Goal: Task Accomplishment & Management: Manage account settings

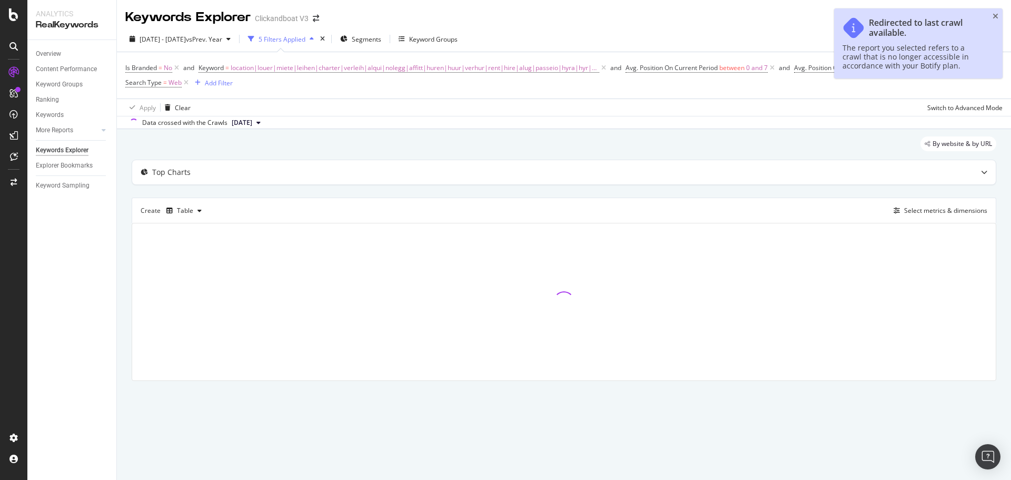
click at [57, 144] on div "Keywords Explorer" at bounding box center [76, 150] width 81 height 15
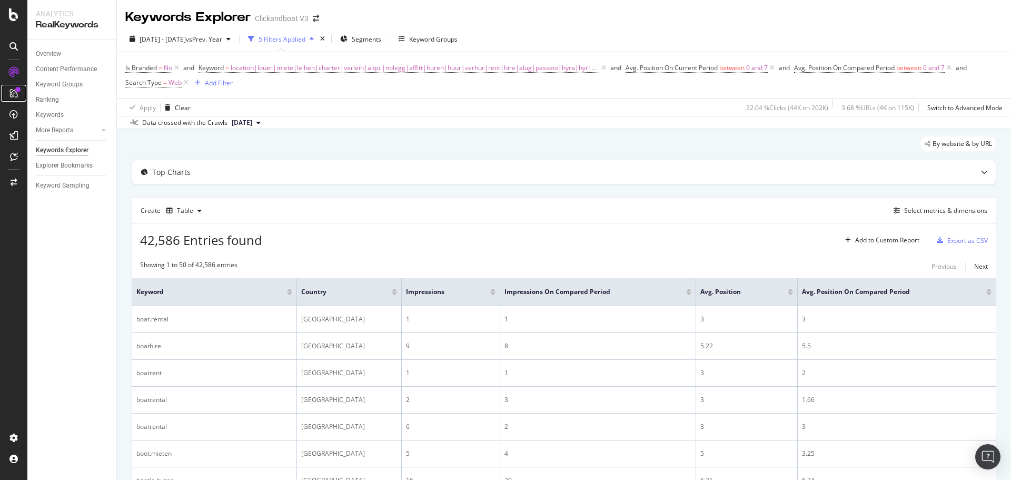
click at [19, 90] on div at bounding box center [17, 89] width 5 height 5
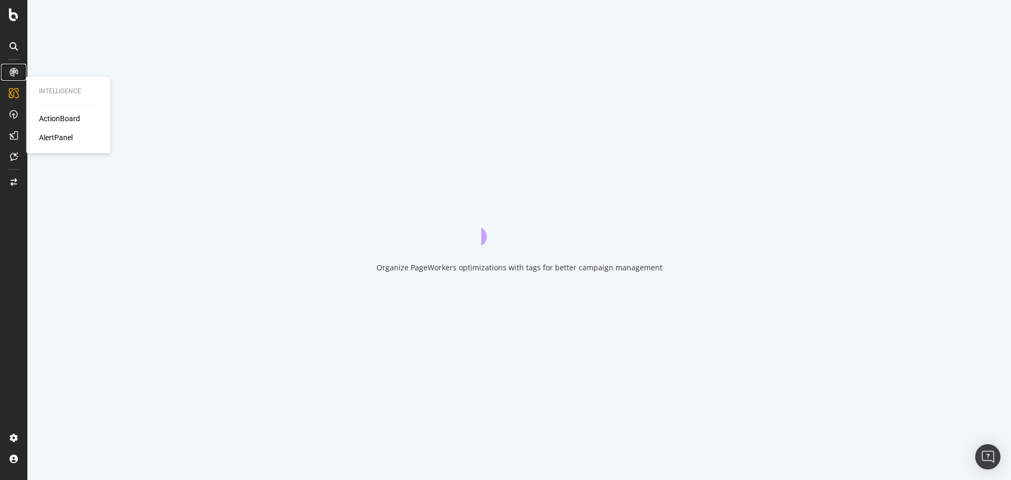
click at [16, 72] on icon at bounding box center [13, 72] width 8 height 8
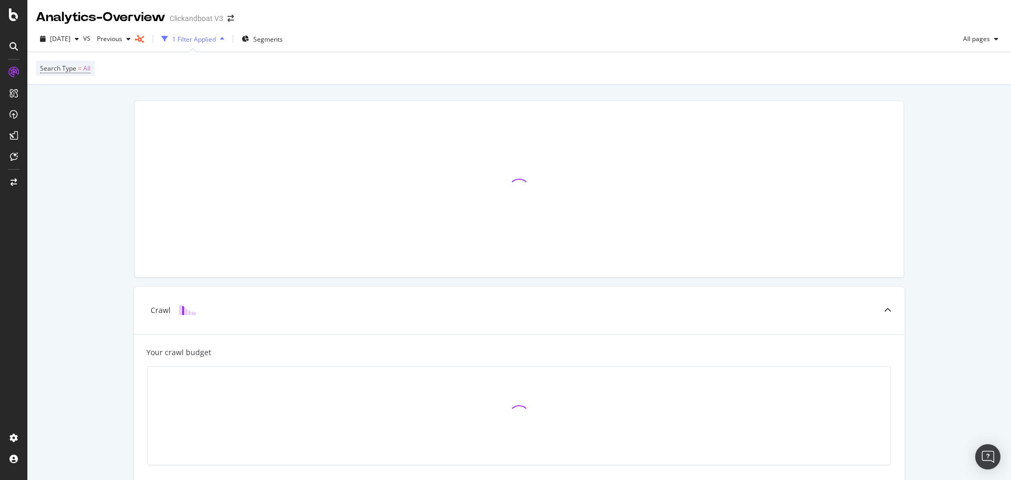
click at [11, 44] on icon at bounding box center [13, 46] width 8 height 8
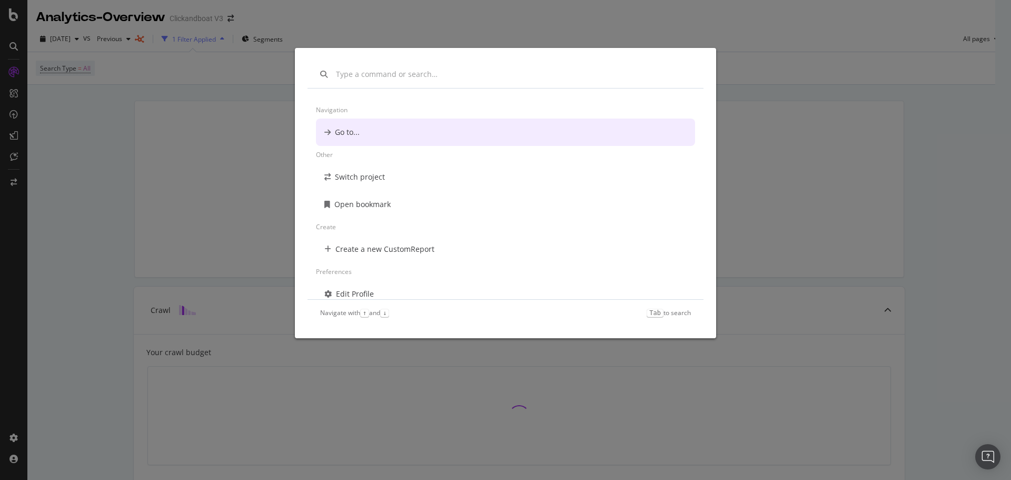
click at [15, 95] on div "Navigation Go to... Other Switch project Open bookmark Create Create a new Cust…" at bounding box center [505, 240] width 1011 height 480
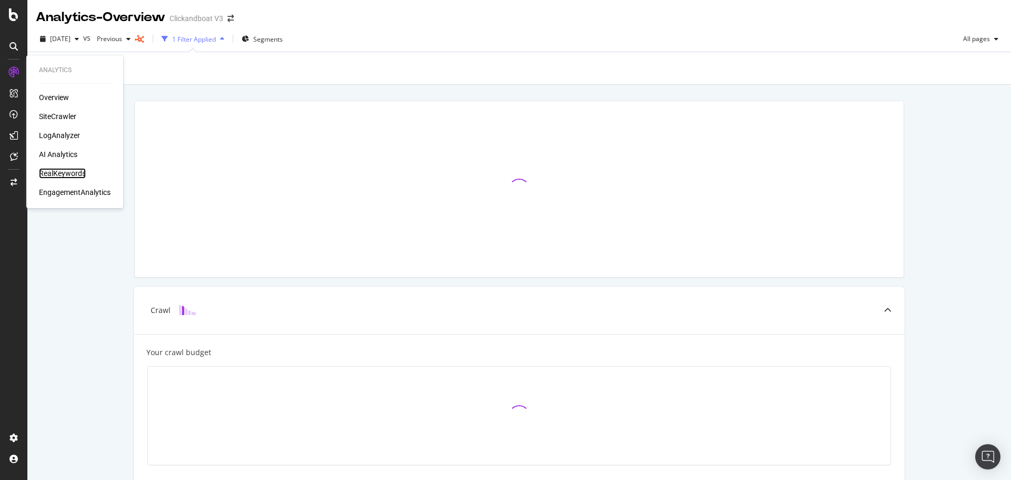
click at [51, 173] on div "RealKeywords" at bounding box center [62, 173] width 47 height 11
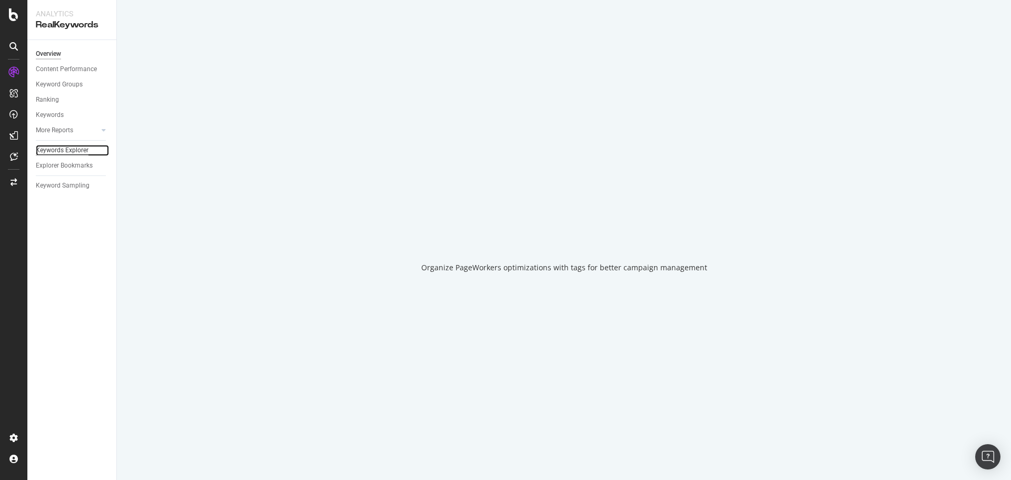
click at [64, 149] on div "Keywords Explorer" at bounding box center [62, 150] width 53 height 11
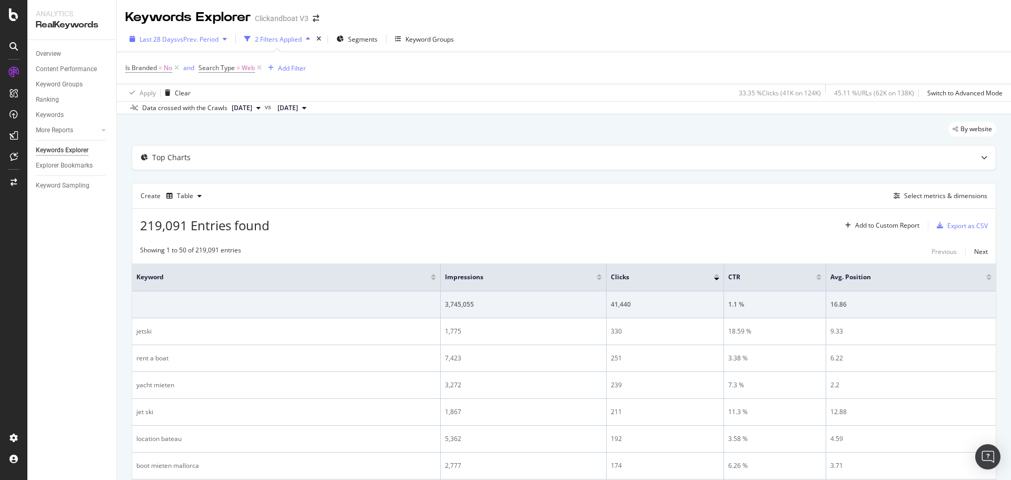
click at [193, 38] on span "vs Prev. Period" at bounding box center [198, 39] width 42 height 9
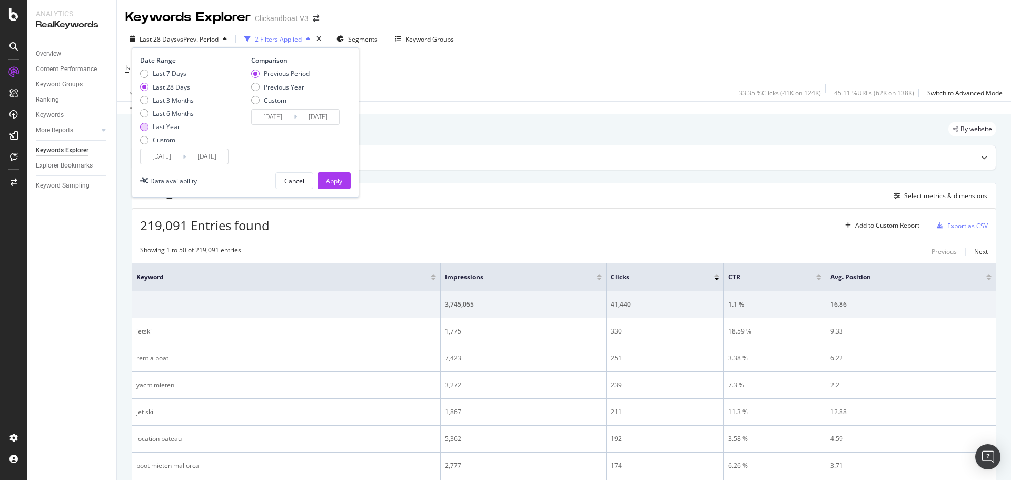
click at [168, 124] on div "Last Year" at bounding box center [166, 126] width 27 height 9
type input "2024/10/05"
type input "2023/10/06"
type input "2024/10/04"
click at [280, 74] on div "Previous Period" at bounding box center [287, 73] width 46 height 9
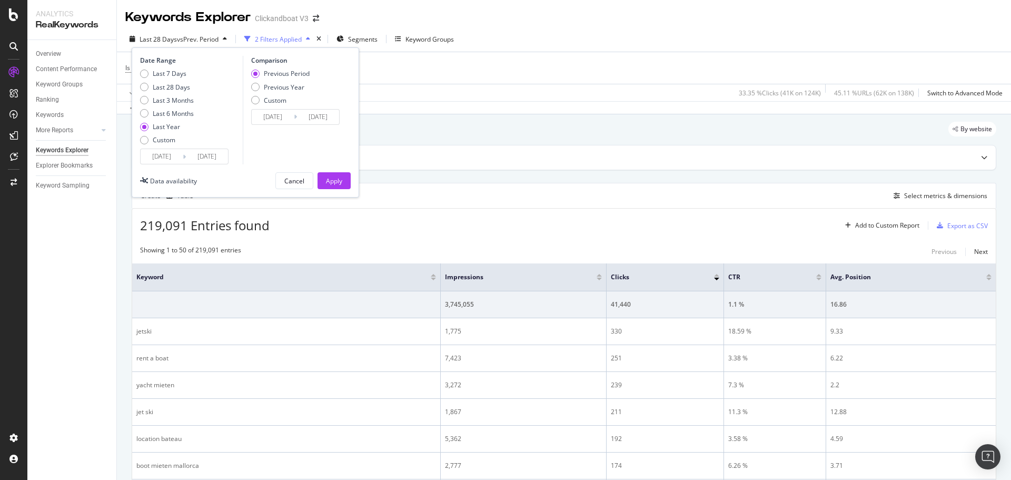
click at [178, 159] on input "2024/10/05" at bounding box center [162, 156] width 42 height 15
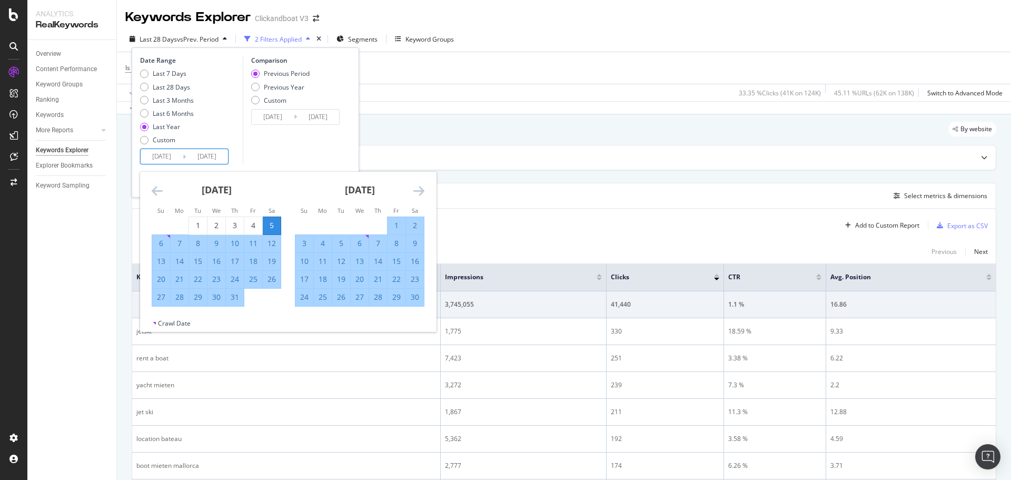
click at [411, 189] on div "November 2024" at bounding box center [360, 194] width 130 height 45
click at [308, 167] on div "Date Range Last 7 Days Last 28 Days Last 3 Months Last 6 Months Last Year Custo…" at bounding box center [245, 122] width 227 height 150
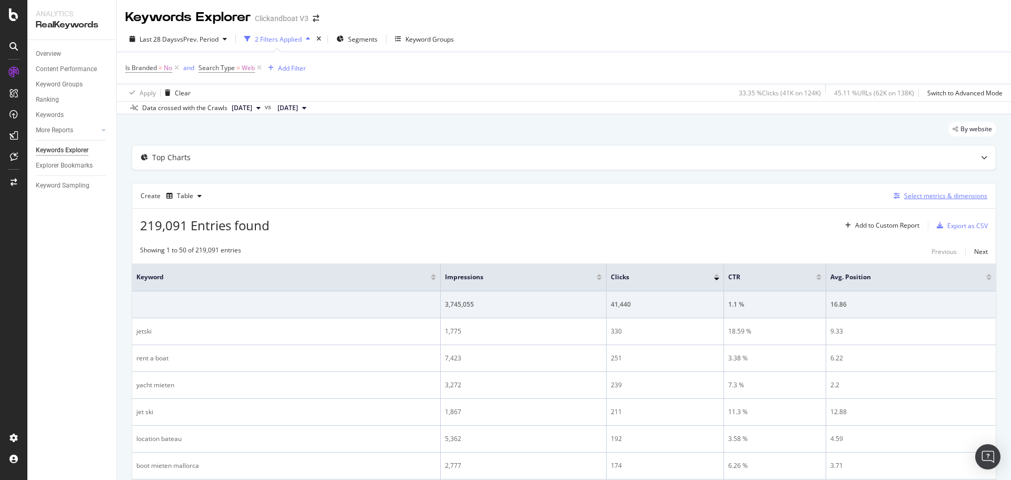
click at [942, 198] on div "Select metrics & dimensions" at bounding box center [945, 195] width 83 height 9
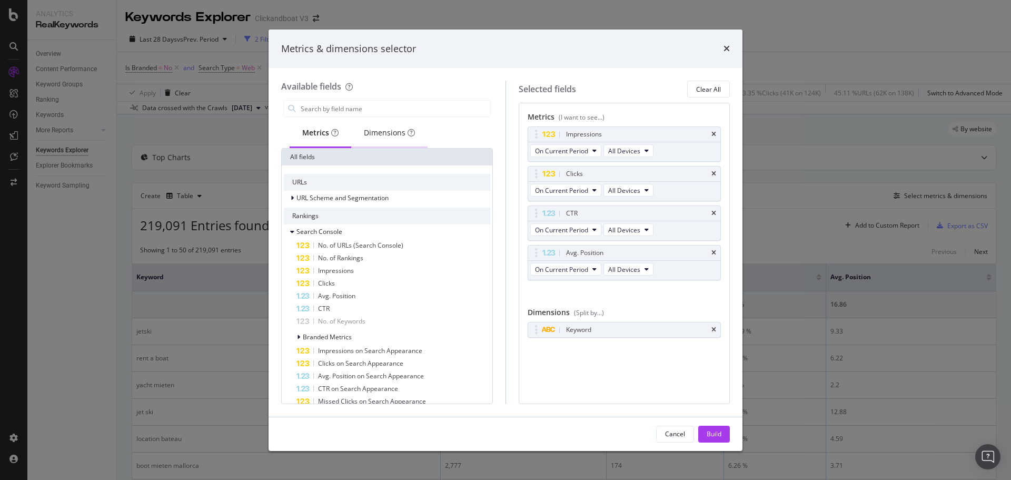
click at [371, 128] on div "Dimensions" at bounding box center [389, 132] width 51 height 11
click at [713, 329] on icon "times" at bounding box center [713, 329] width 5 height 6
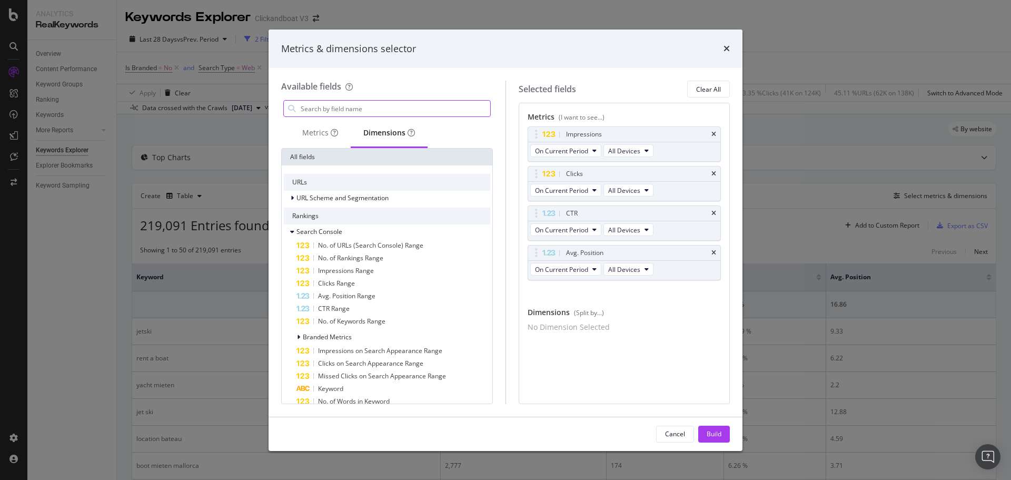
click at [354, 102] on input "modal" at bounding box center [395, 109] width 191 height 16
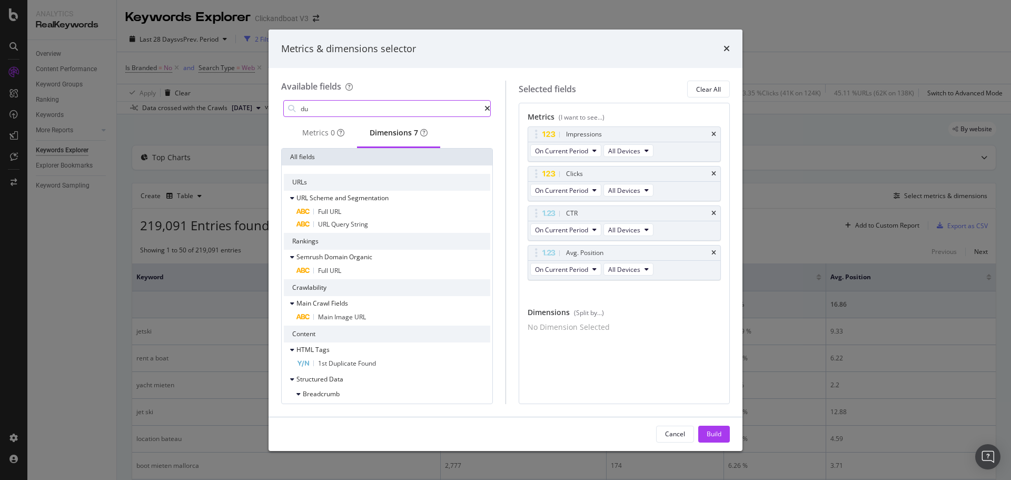
type input "d"
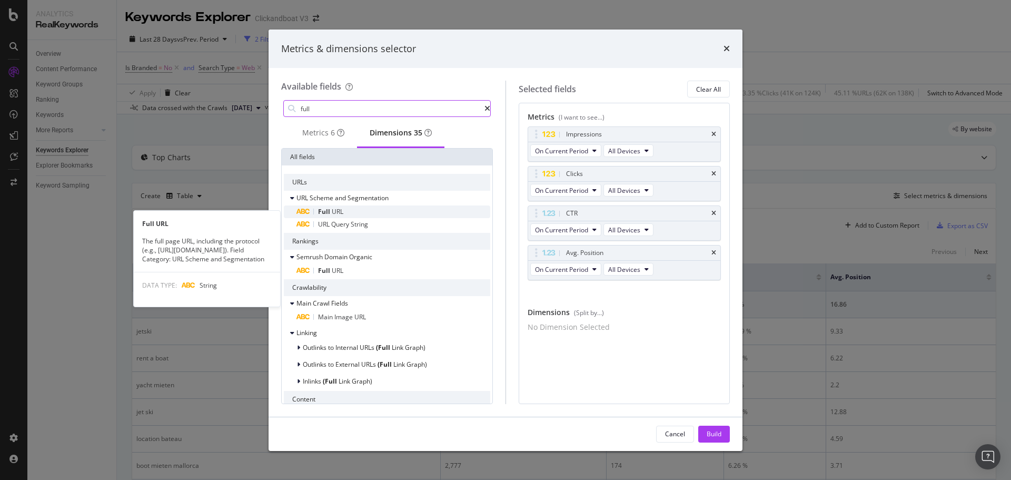
type input "full"
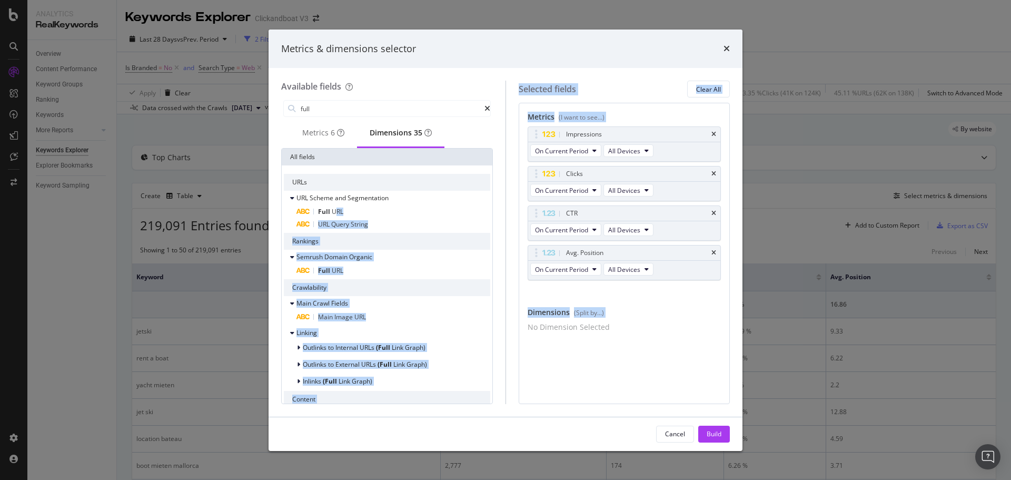
drag, startPoint x: 337, startPoint y: 213, endPoint x: 430, endPoint y: 246, distance: 98.4
click at [571, 336] on div "Available fields full Metrics 6 Dimensions 35 All fields URLs URL Scheme and Se…" at bounding box center [505, 242] width 449 height 323
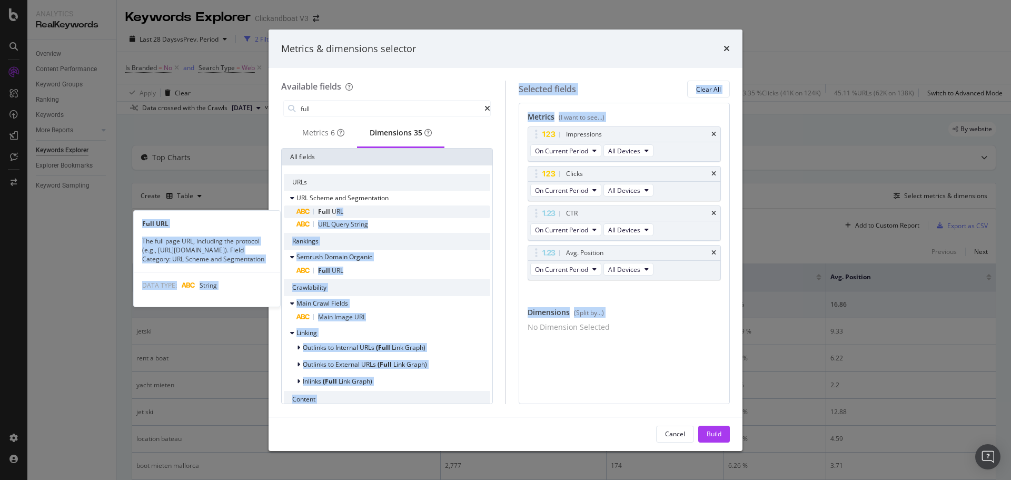
click at [357, 214] on div "Full URL" at bounding box center [393, 211] width 194 height 13
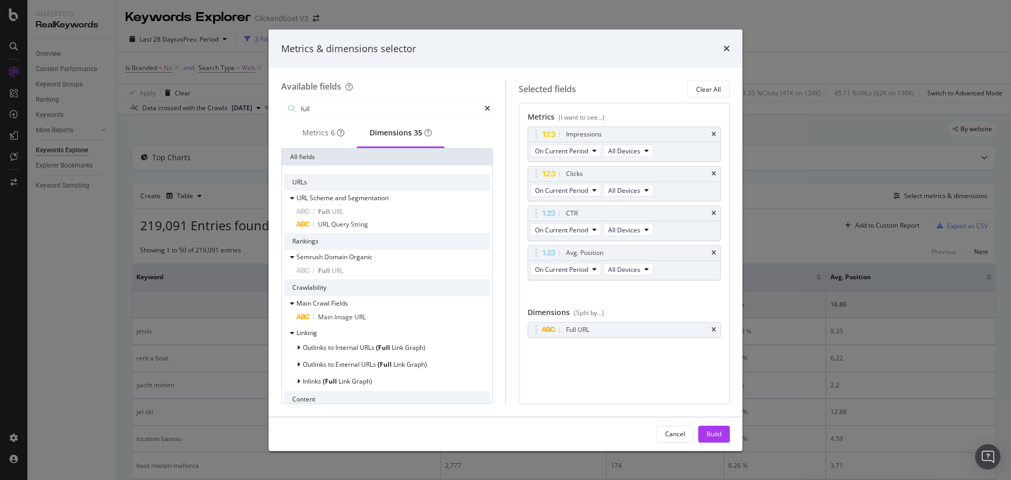
click at [614, 364] on div "Metrics (I want to see...) Impressions On Current Period All Devices Clicks On …" at bounding box center [625, 253] width 212 height 301
click at [711, 432] on div "Build" at bounding box center [714, 433] width 15 height 9
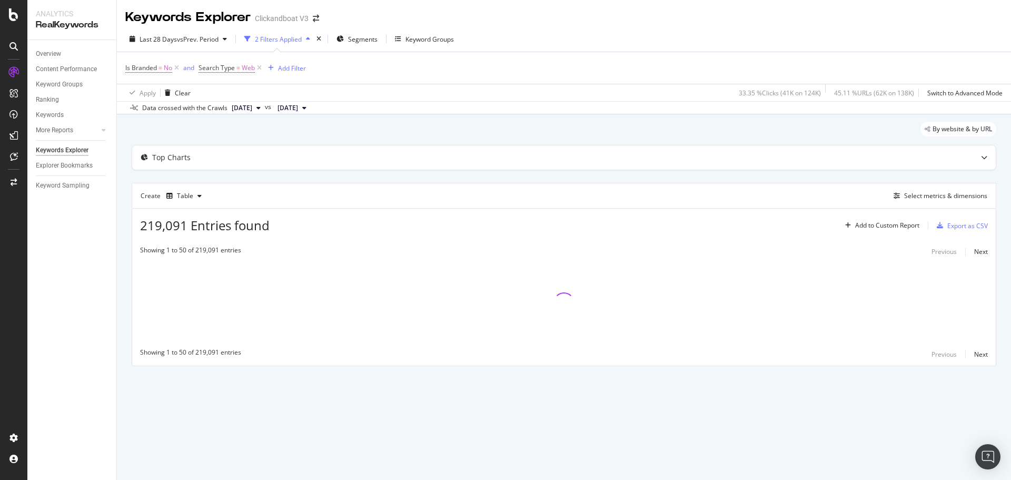
click at [237, 35] on div "Last 28 Days vs Prev. Period 2 Filters Applied Segments Keyword Groups" at bounding box center [291, 39] width 333 height 17
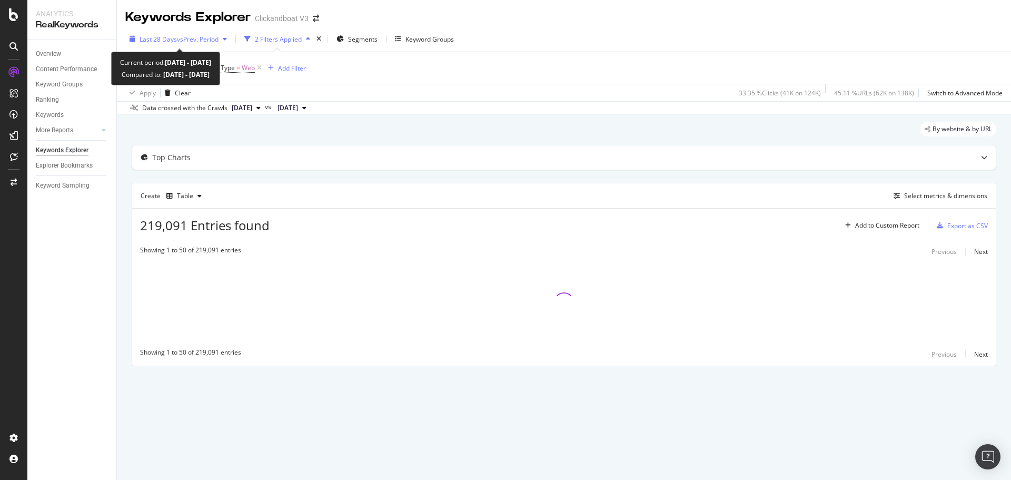
click at [225, 36] on icon "button" at bounding box center [225, 39] width 4 height 6
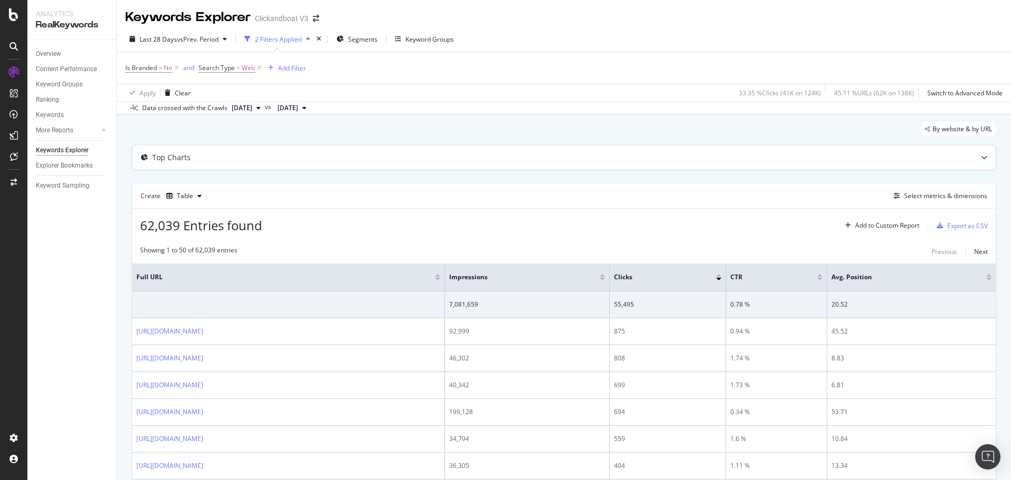
click at [435, 166] on div "Top Charts" at bounding box center [563, 157] width 863 height 24
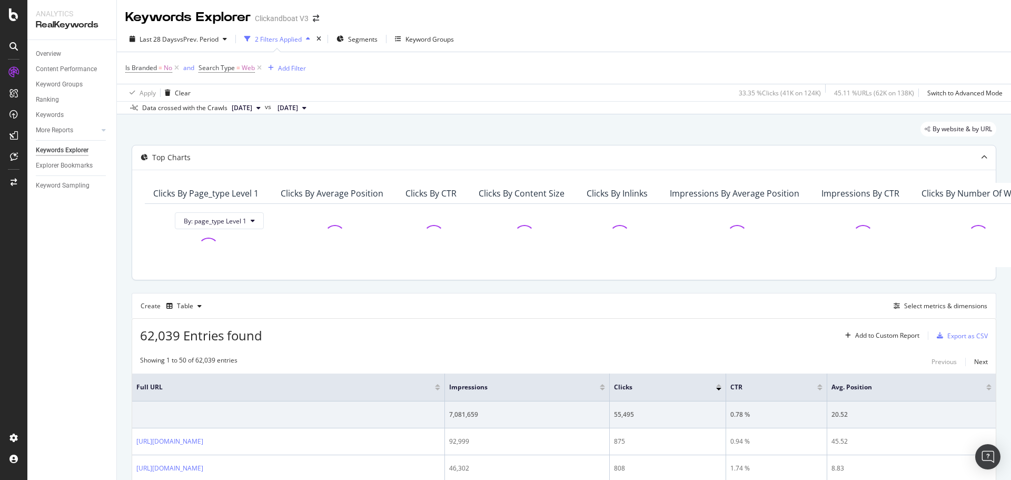
click at [431, 162] on div "Top Charts" at bounding box center [543, 157] width 822 height 11
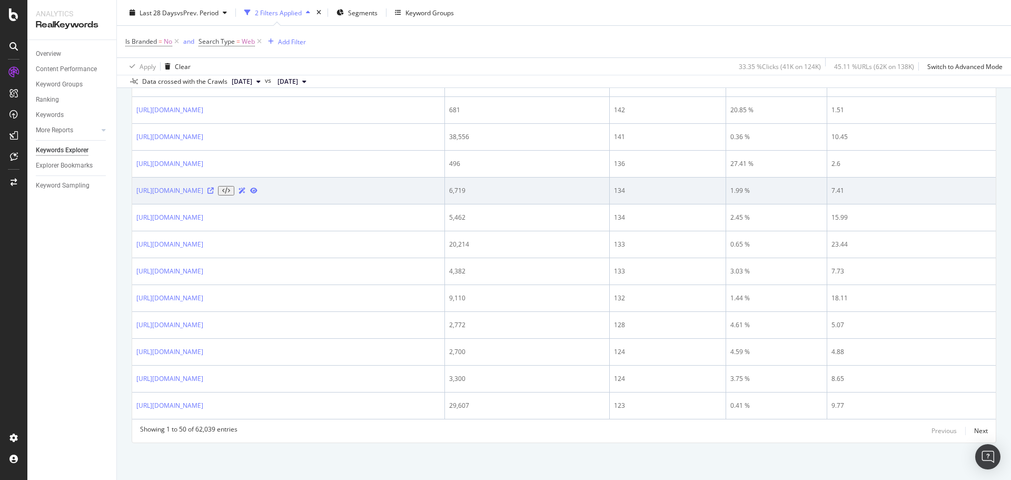
scroll to position [1320, 0]
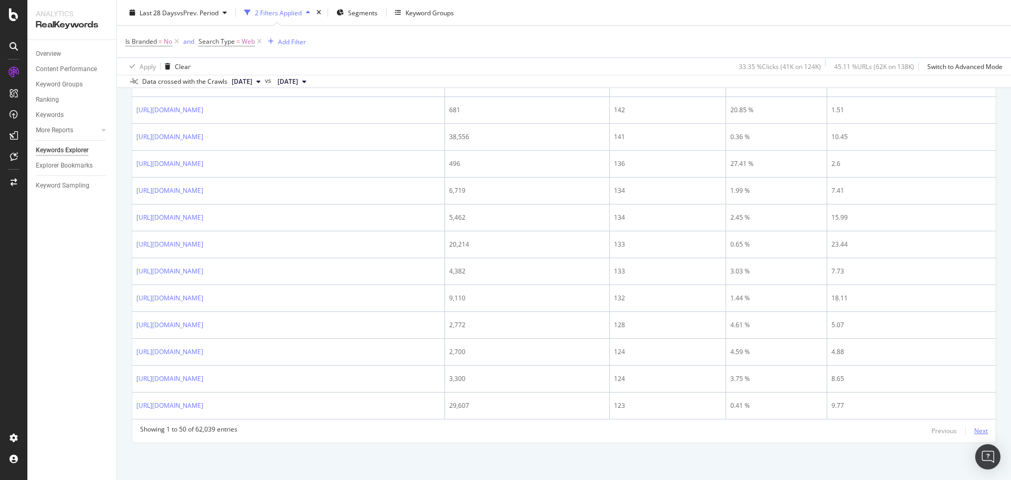
click at [978, 427] on div "Next" at bounding box center [981, 430] width 14 height 9
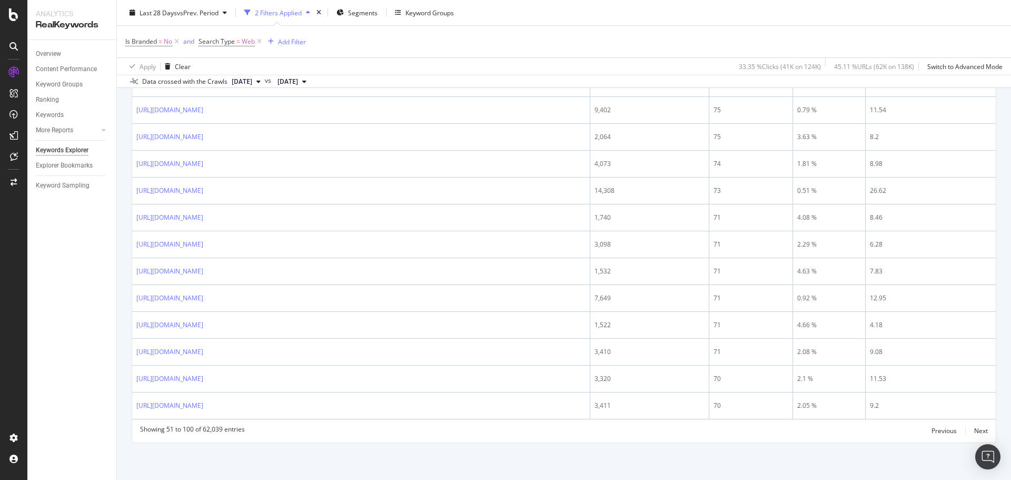
click at [182, 428] on div "Showing 51 to 100 of 62,039 entries" at bounding box center [192, 430] width 105 height 13
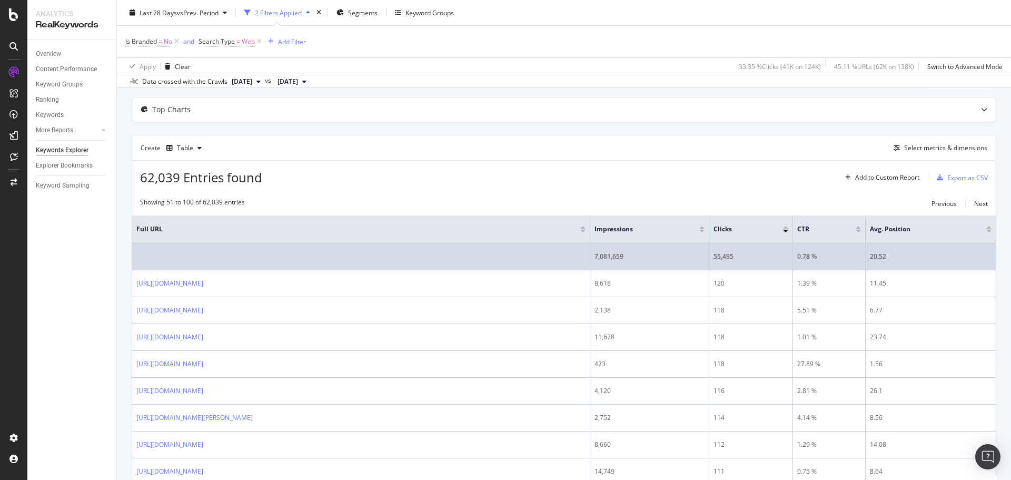
scroll to position [0, 0]
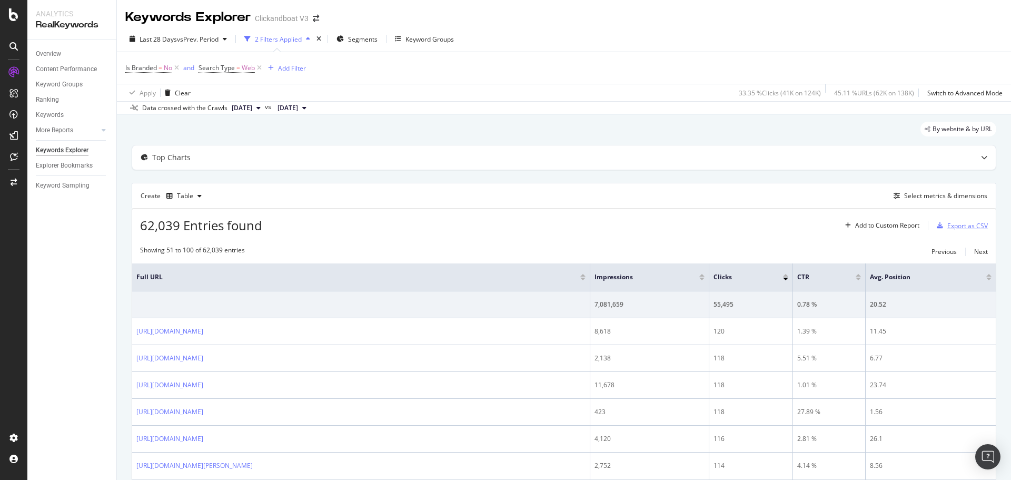
click at [947, 224] on div "Export as CSV" at bounding box center [967, 225] width 41 height 9
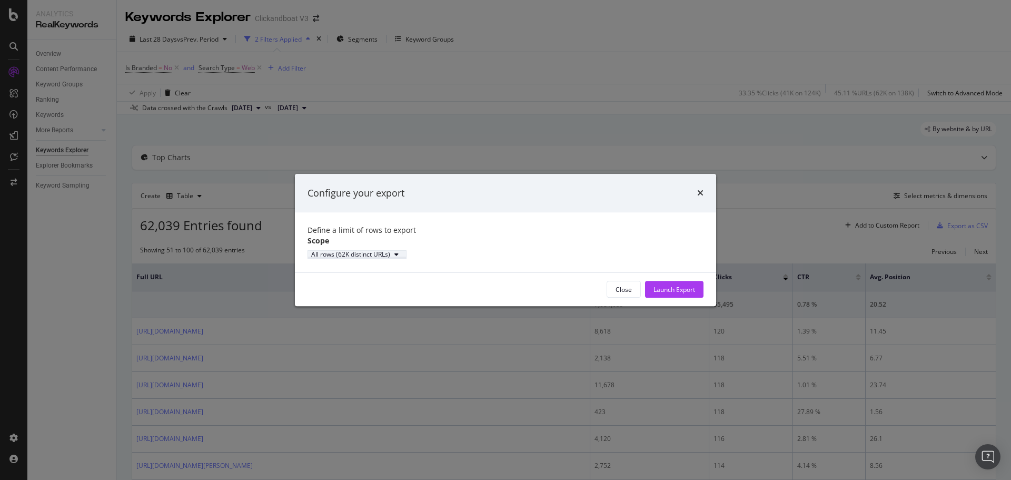
click at [390, 256] on div "All rows (62K distinct URLs)" at bounding box center [350, 254] width 79 height 6
click at [681, 294] on div "Launch Export" at bounding box center [674, 289] width 42 height 9
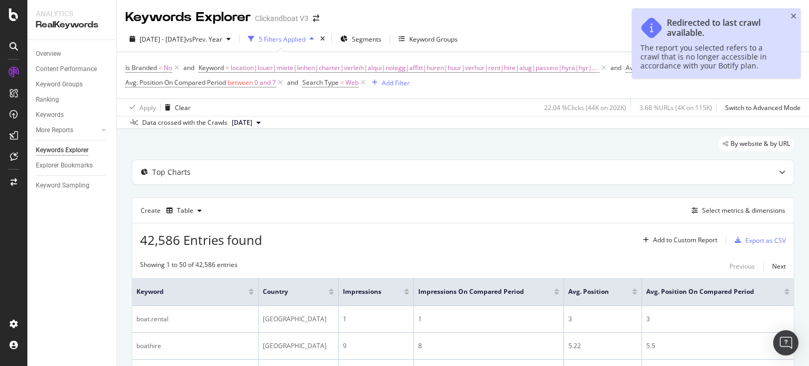
click at [790, 13] on icon "close toast" at bounding box center [793, 16] width 6 height 7
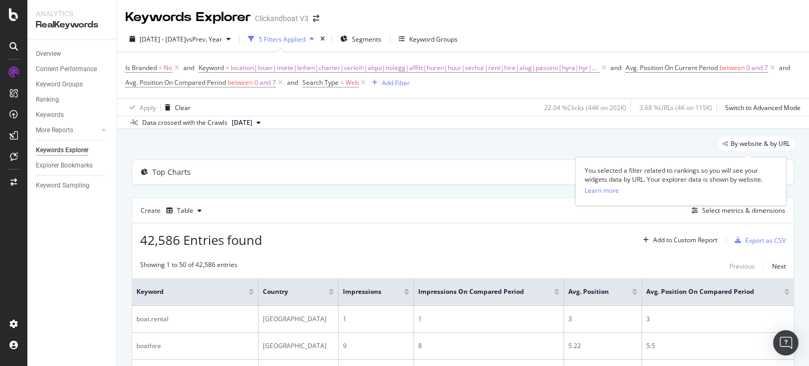
click at [730, 141] on span "By website & by URL" at bounding box center [759, 144] width 59 height 6
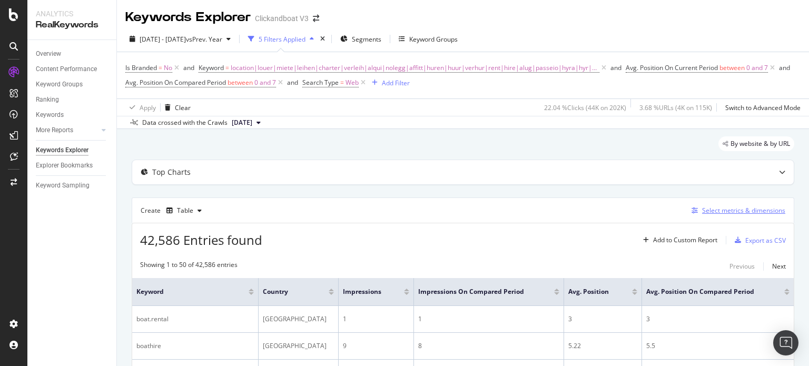
click at [726, 205] on div "Select metrics & dimensions" at bounding box center [736, 211] width 98 height 12
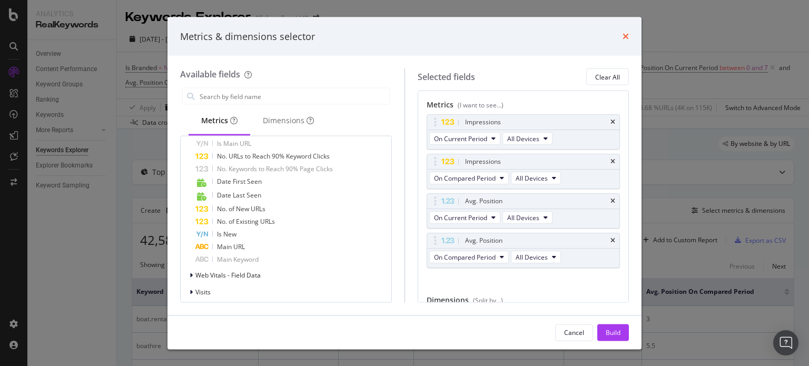
click at [622, 33] on icon "times" at bounding box center [625, 36] width 6 height 8
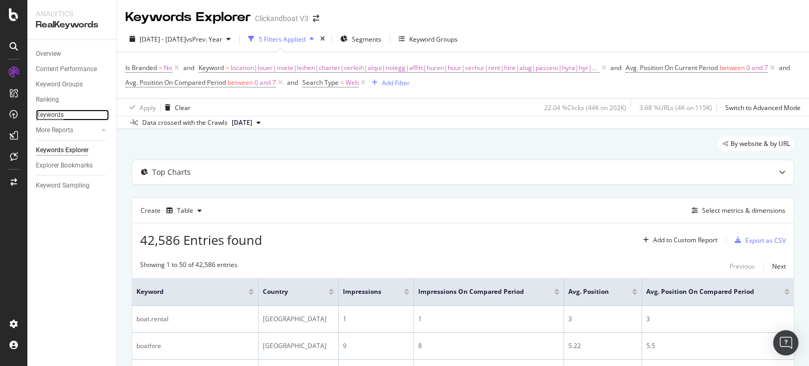
click at [57, 111] on div "Keywords" at bounding box center [50, 115] width 28 height 11
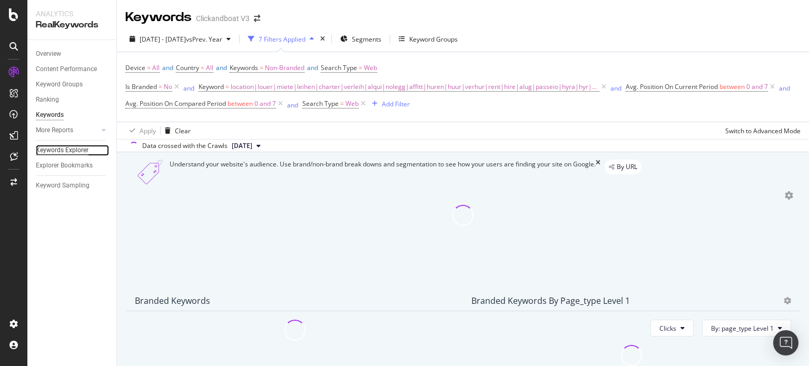
click at [67, 151] on div "Keywords Explorer" at bounding box center [62, 150] width 53 height 11
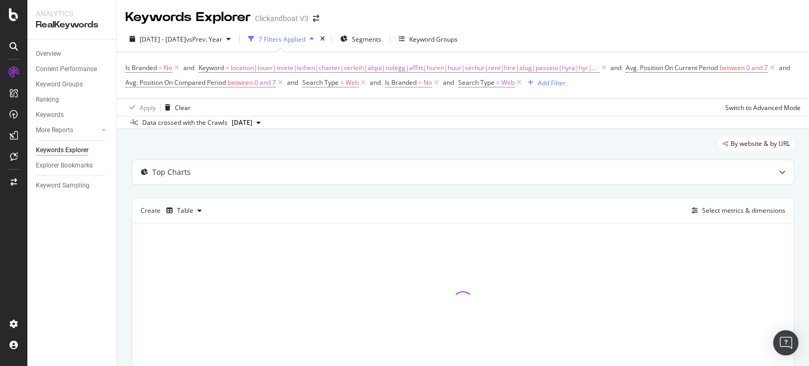
click at [8, 45] on div at bounding box center [13, 46] width 17 height 17
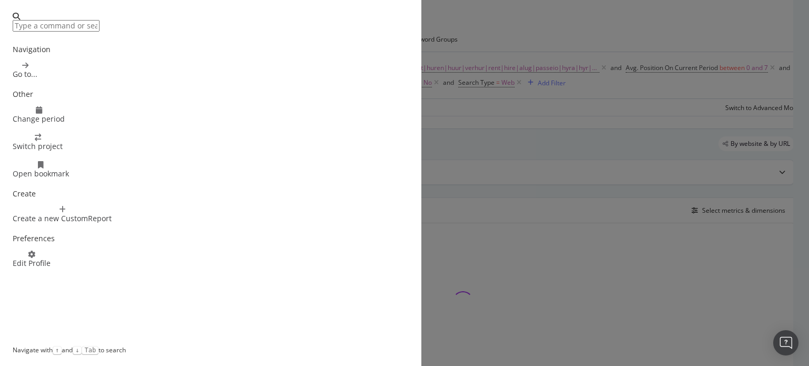
click at [13, 70] on div "Navigation Go to... Other Change period Switch project Open bookmark Create Cre…" at bounding box center [404, 183] width 809 height 366
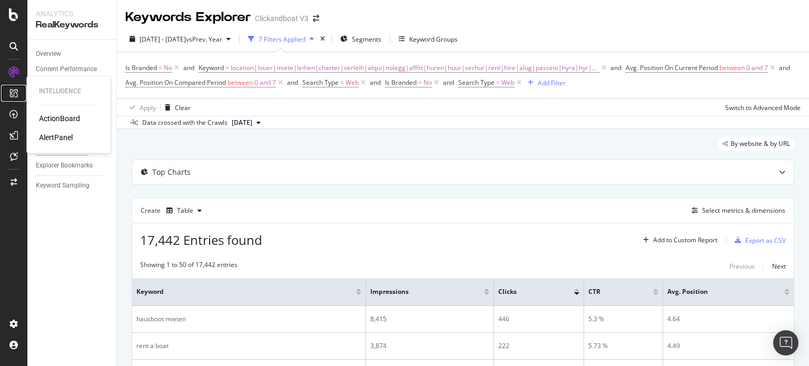
click at [11, 97] on icon at bounding box center [13, 93] width 8 height 8
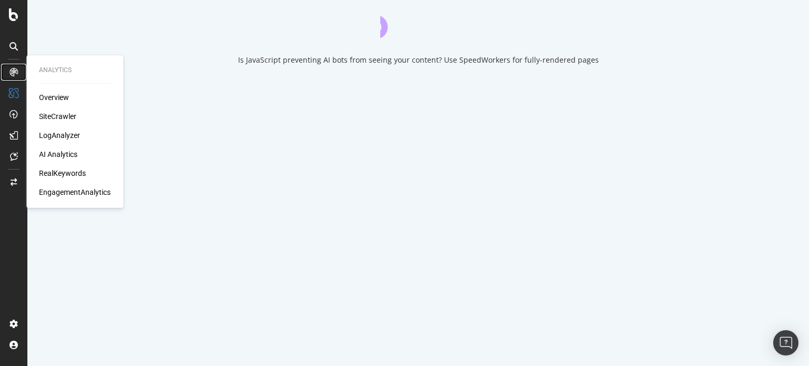
click at [15, 72] on icon at bounding box center [13, 72] width 8 height 8
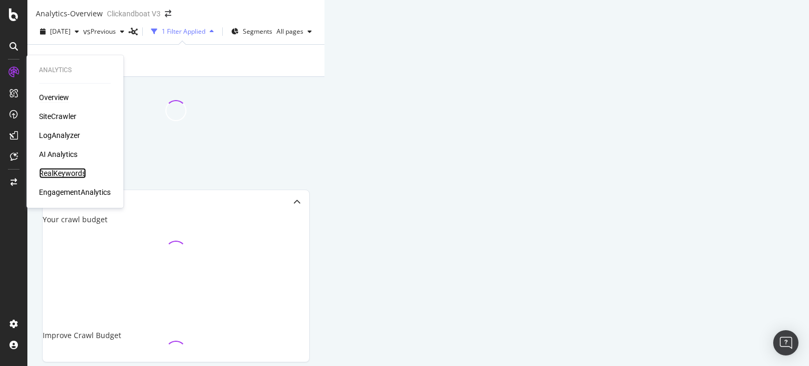
click at [50, 168] on div "RealKeywords" at bounding box center [62, 173] width 47 height 11
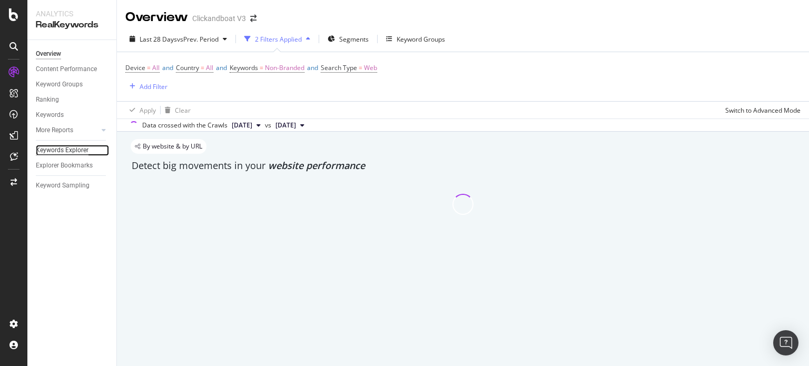
click at [58, 145] on div "Keywords Explorer" at bounding box center [62, 150] width 53 height 11
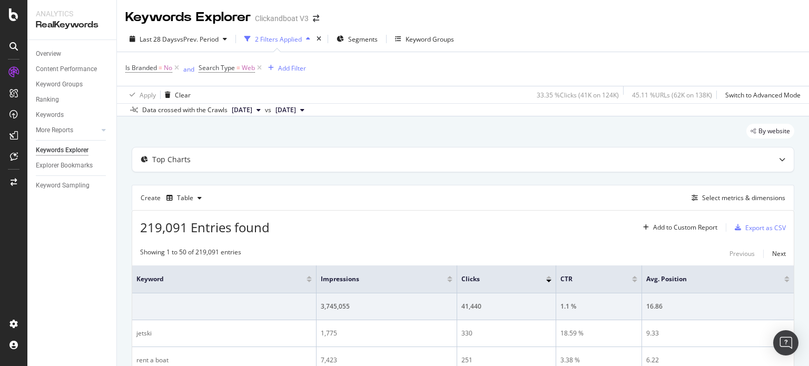
click at [293, 21] on div "Clickandboat V3" at bounding box center [282, 18] width 54 height 11
click at [313, 21] on icon "arrow-right-arrow-left" at bounding box center [316, 18] width 6 height 7
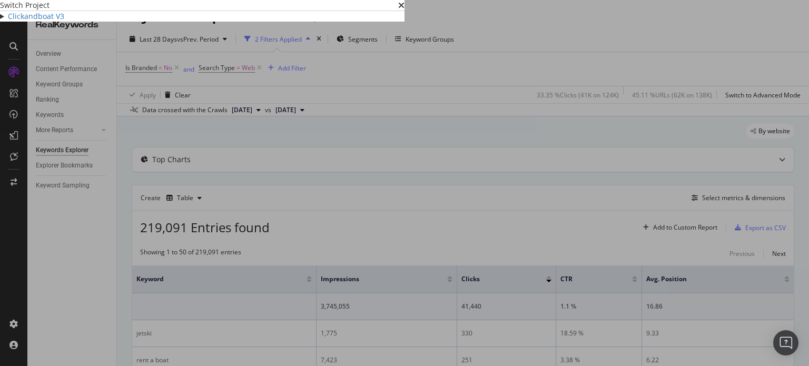
click at [92, 22] on summary "Clickandboat V3" at bounding box center [202, 16] width 404 height 11
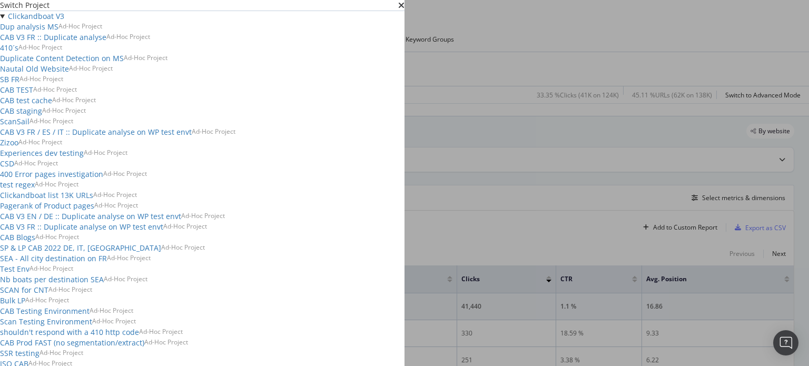
click at [92, 64] on div "Clickandboat V3 Dup analysis MS Ad-Hoc Project CAB V3 FR :: Duplicate analyse A…" at bounding box center [202, 232] width 404 height 442
click at [92, 22] on summary "Clickandboat V3" at bounding box center [202, 16] width 404 height 11
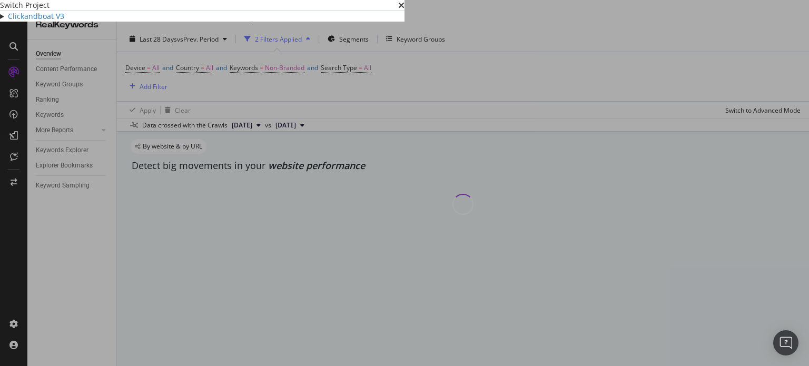
click at [404, 11] on div "Switch Project" at bounding box center [202, 5] width 404 height 11
click at [404, 9] on icon "times" at bounding box center [401, 5] width 6 height 8
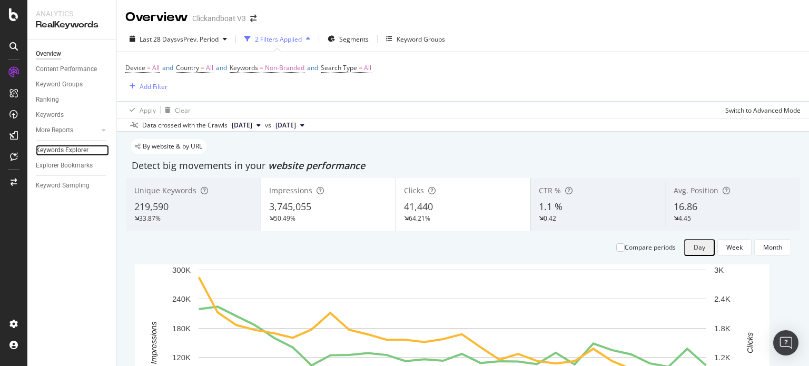
click at [90, 148] on link "Keywords Explorer" at bounding box center [72, 150] width 73 height 11
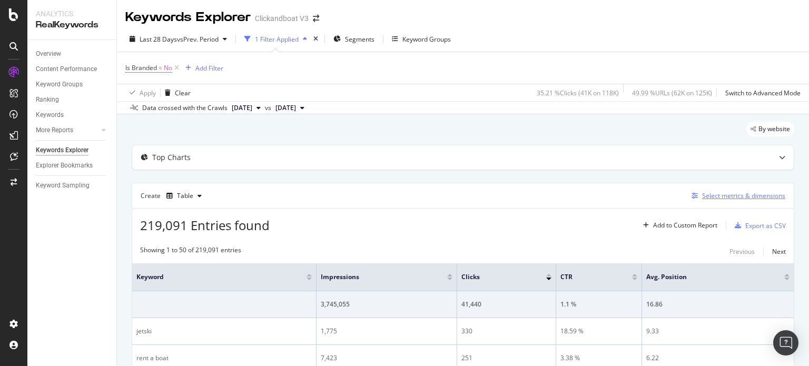
click at [743, 195] on div "Select metrics & dimensions" at bounding box center [743, 195] width 83 height 9
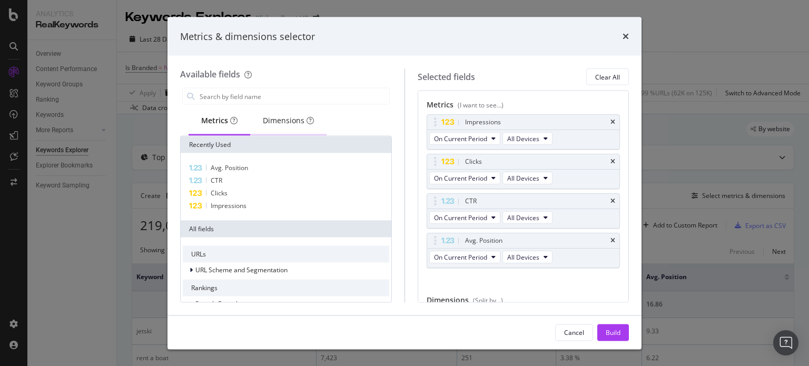
click at [282, 117] on div "Dimensions" at bounding box center [288, 120] width 51 height 11
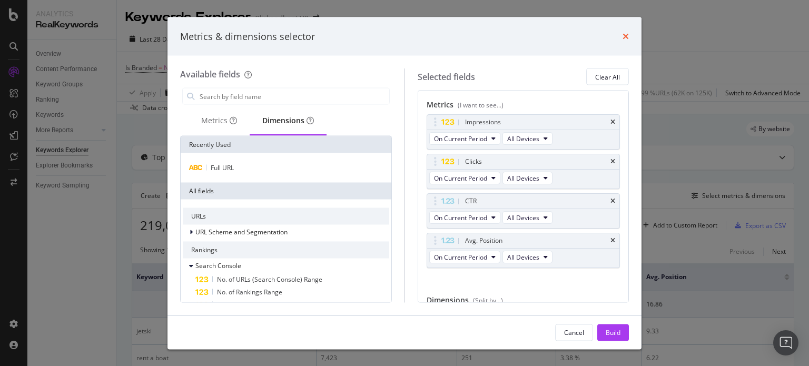
click at [623, 38] on icon "times" at bounding box center [625, 36] width 6 height 8
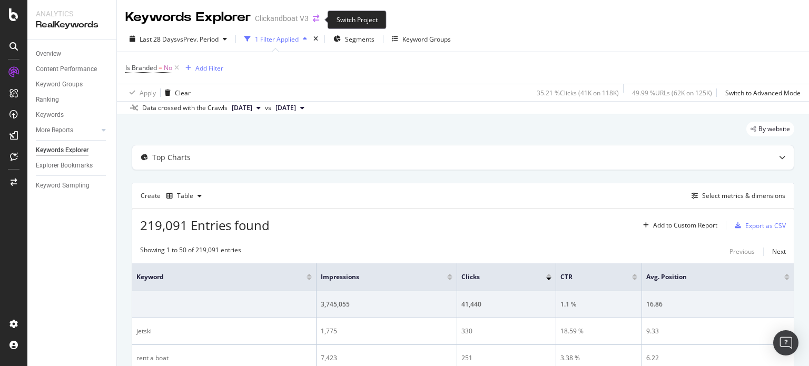
click at [317, 18] on icon "arrow-right-arrow-left" at bounding box center [316, 18] width 6 height 7
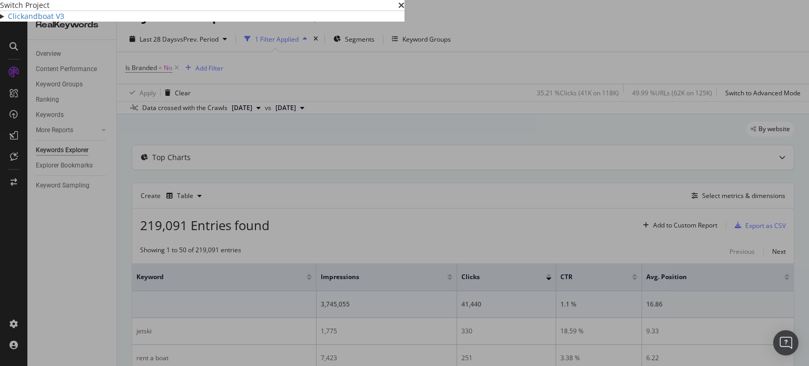
click at [91, 22] on summary "Clickandboat V3" at bounding box center [202, 16] width 404 height 11
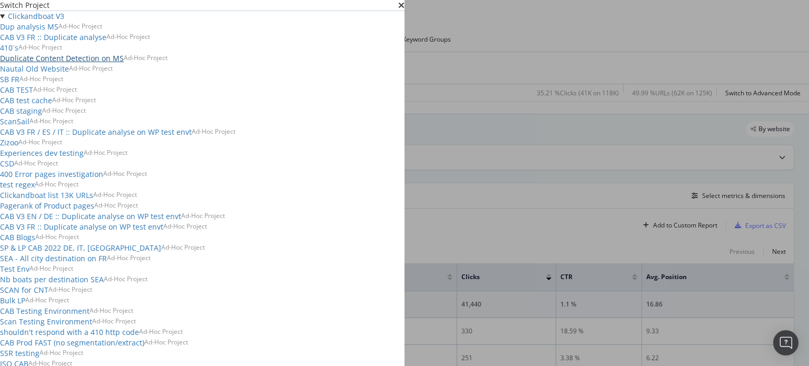
scroll to position [350, 0]
click at [404, 9] on icon "times" at bounding box center [401, 5] width 6 height 8
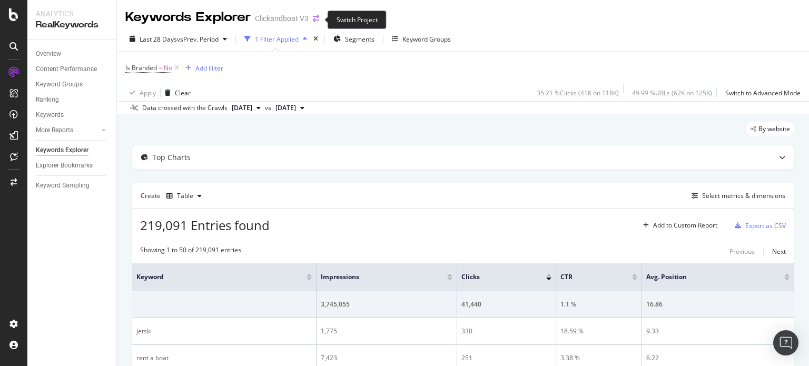
click at [315, 18] on icon "arrow-right-arrow-left" at bounding box center [316, 18] width 6 height 7
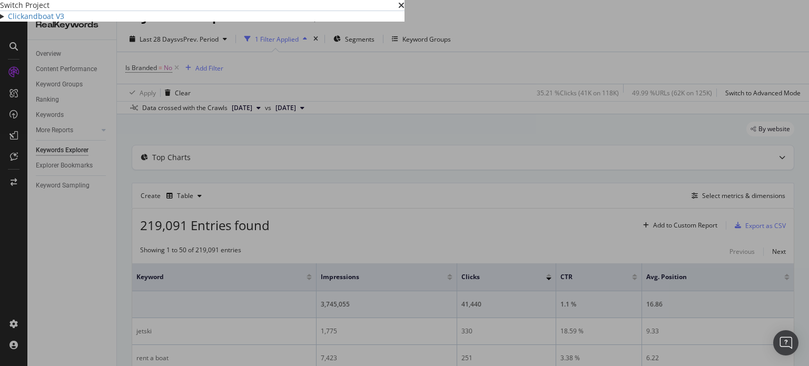
click at [88, 22] on div "Clickandboat V3 Dup analysis MS Ad-Hoc Project CAB V3 FR :: Duplicate analyse A…" at bounding box center [202, 16] width 404 height 11
click at [91, 22] on summary "Clickandboat V3" at bounding box center [202, 16] width 404 height 11
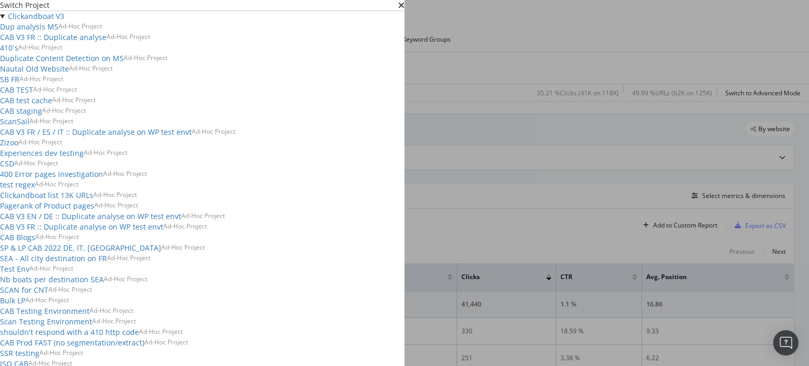
scroll to position [0, 0]
click at [94, 22] on summary "Clickandboat V3" at bounding box center [202, 16] width 404 height 11
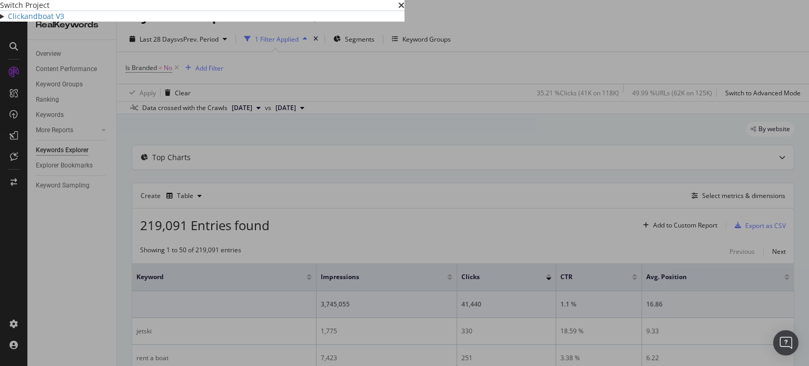
click at [404, 11] on div "times" at bounding box center [401, 5] width 6 height 11
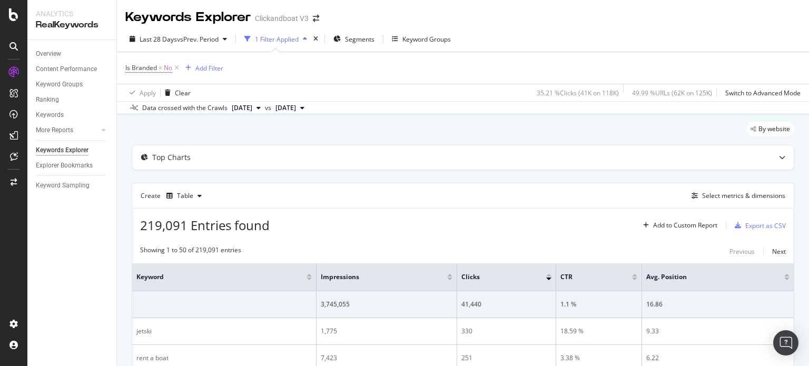
click at [312, 15] on div "Keywords Explorer Clickandboat V3" at bounding box center [227, 17] width 204 height 18
click at [317, 18] on icon "arrow-right-arrow-left" at bounding box center [316, 18] width 6 height 7
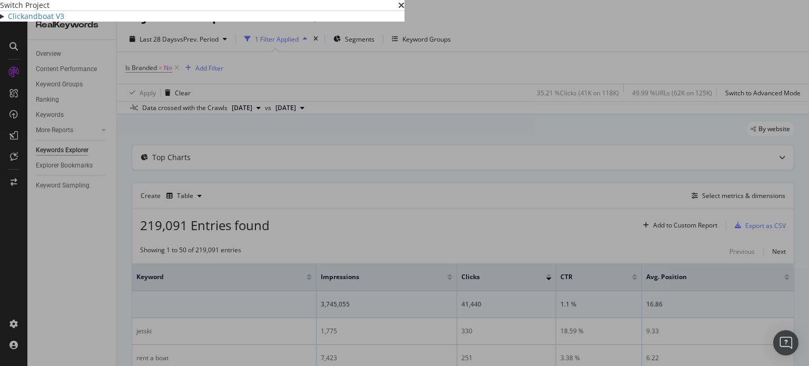
click at [93, 22] on summary "Clickandboat V3" at bounding box center [202, 16] width 404 height 11
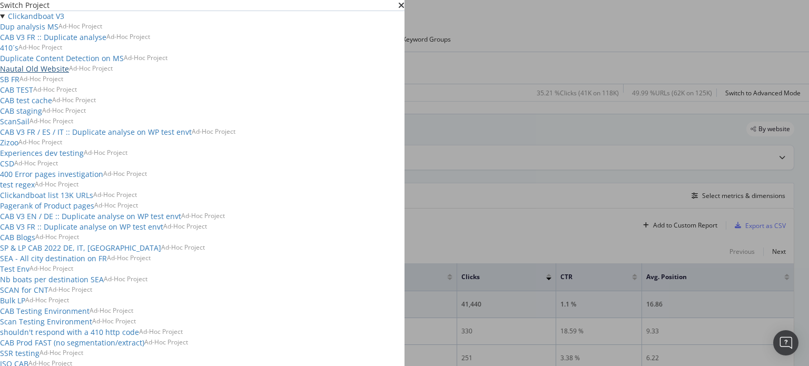
scroll to position [420, 0]
click at [404, 11] on div "Switch Project" at bounding box center [202, 5] width 404 height 11
click at [404, 9] on icon "times" at bounding box center [401, 5] width 6 height 8
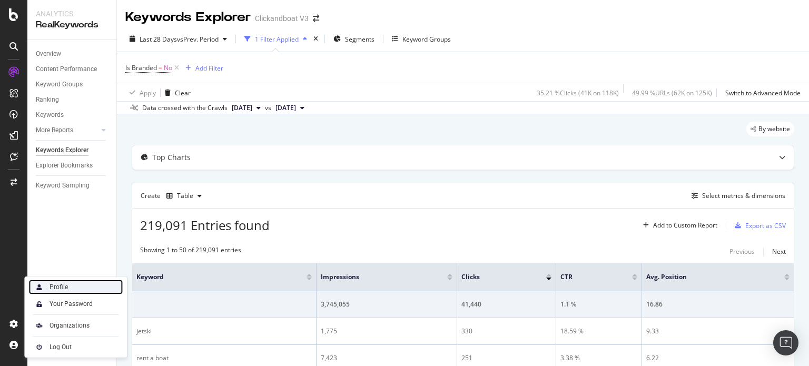
click at [75, 284] on div "Profile" at bounding box center [75, 287] width 94 height 15
click at [69, 286] on div "Profile" at bounding box center [75, 287] width 94 height 15
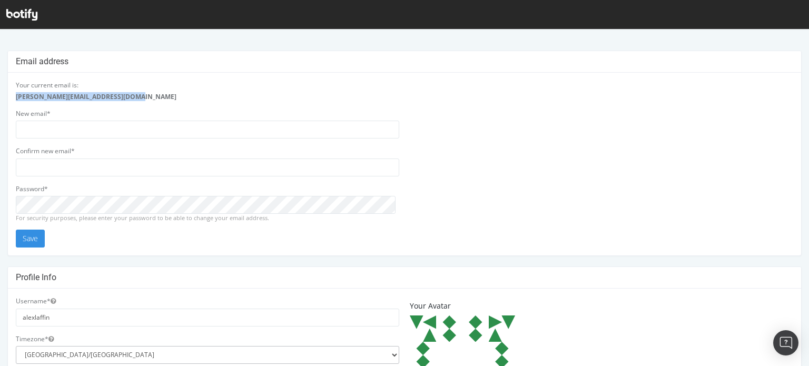
drag, startPoint x: 142, startPoint y: 97, endPoint x: 5, endPoint y: 111, distance: 137.0
click at [5, 111] on div "Email address Your current email is: alexandre.laffin@clickandboat.com New emai…" at bounding box center [404, 366] width 809 height 631
click at [6, 101] on div "Email address Your current email is: alexandre.laffin@clickandboat.com New emai…" at bounding box center [404, 366] width 809 height 631
click at [22, 10] on icon at bounding box center [21, 15] width 31 height 12
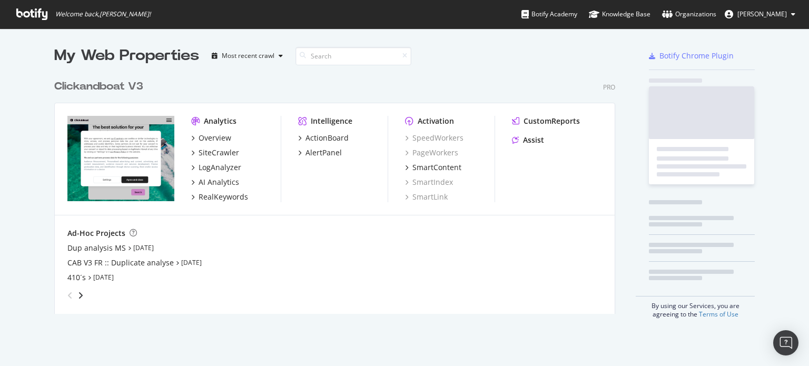
scroll to position [239, 561]
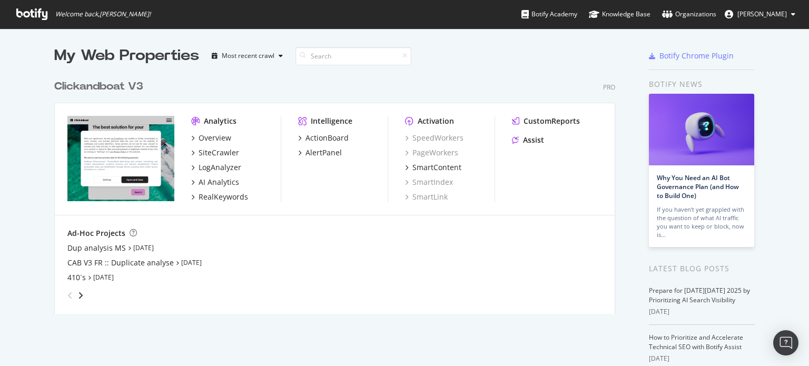
click at [790, 14] on button "[PERSON_NAME]" at bounding box center [759, 14] width 87 height 17
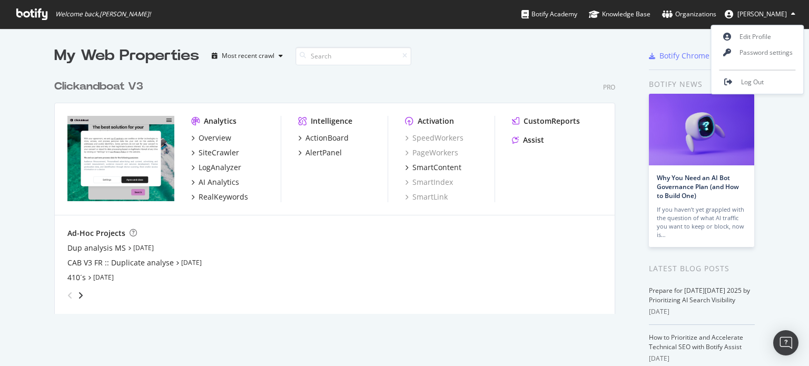
click at [791, 14] on icon at bounding box center [793, 14] width 4 height 6
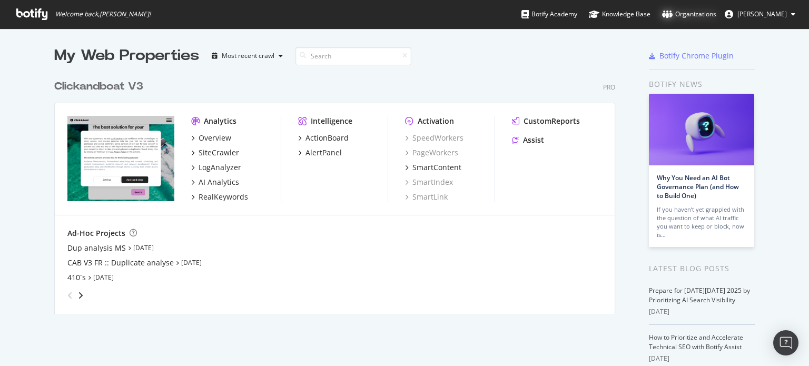
click at [701, 16] on div "Organizations" at bounding box center [689, 14] width 54 height 11
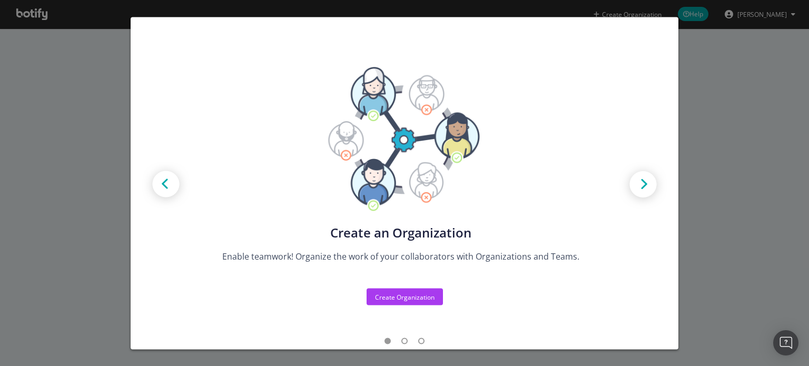
scroll to position [5, 0]
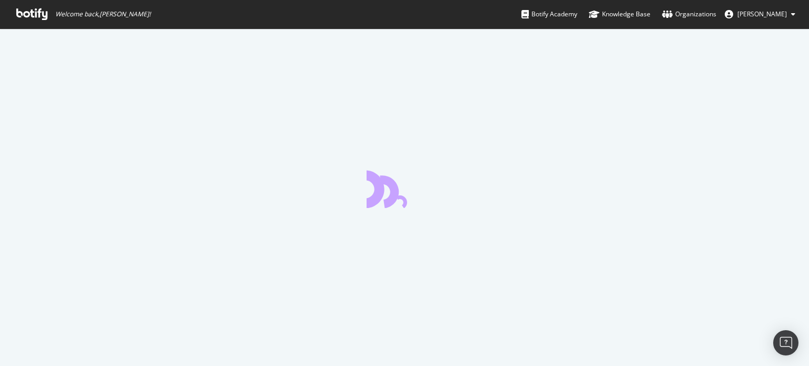
click at [767, 13] on span "[PERSON_NAME]" at bounding box center [761, 13] width 49 height 9
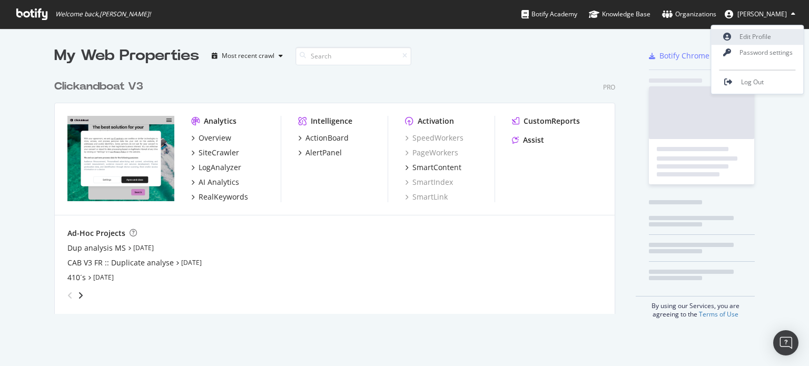
scroll to position [239, 561]
click at [752, 34] on link "Edit Profile" at bounding box center [757, 37] width 92 height 16
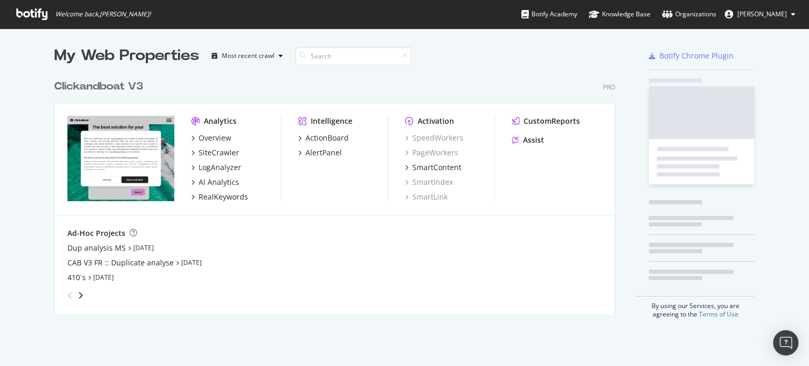
scroll to position [239, 561]
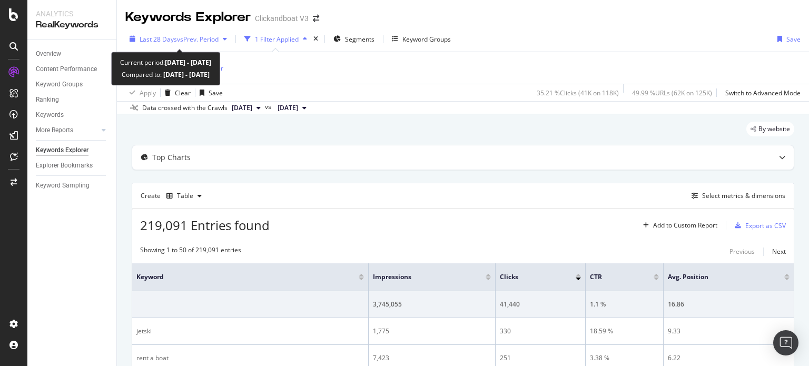
click at [210, 39] on span "vs Prev. Period" at bounding box center [198, 39] width 42 height 9
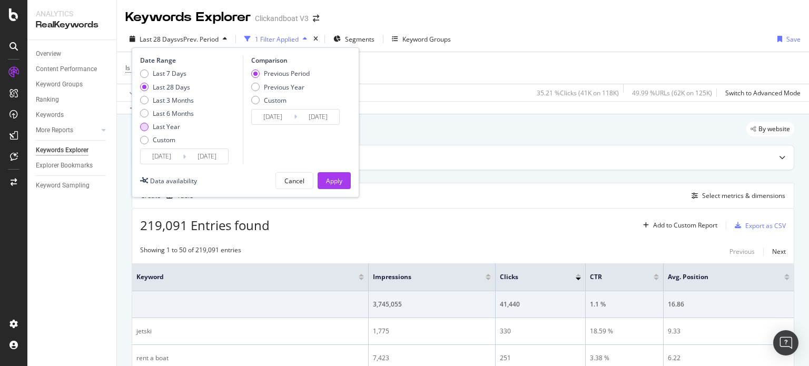
click at [164, 130] on div "Last Year" at bounding box center [166, 126] width 27 height 9
type input "2024/10/05"
type input "2023/10/06"
type input "2024/10/04"
click at [320, 181] on button "Apply" at bounding box center [333, 180] width 33 height 17
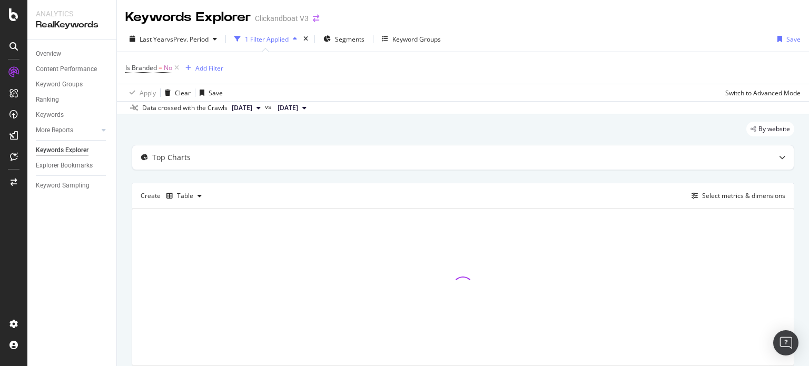
click at [313, 16] on icon "arrow-right-arrow-left" at bounding box center [316, 18] width 6 height 7
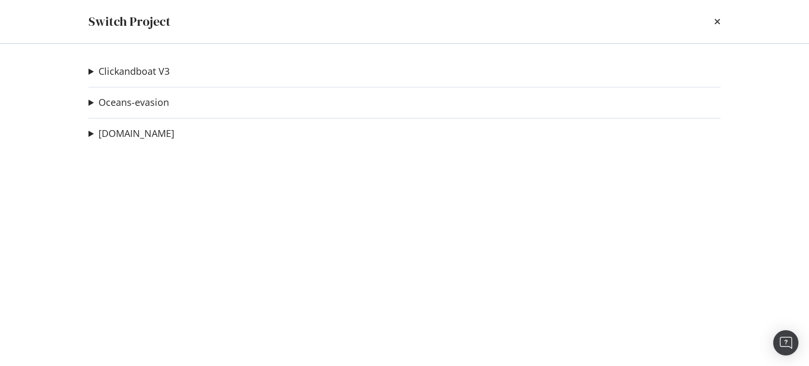
click at [91, 133] on summary "nautal.com" at bounding box center [131, 134] width 86 height 14
click at [95, 131] on summary "nautal.com" at bounding box center [156, 134] width 136 height 14
click at [113, 134] on link "nautal.com" at bounding box center [136, 133] width 76 height 11
